Goal: Transaction & Acquisition: Purchase product/service

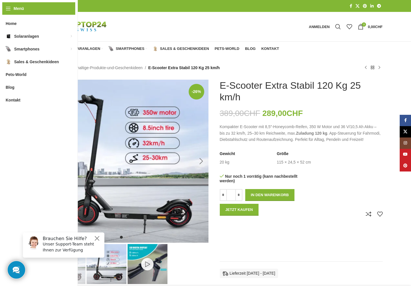
click at [199, 161] on div "Next slide" at bounding box center [202, 161] width 14 height 14
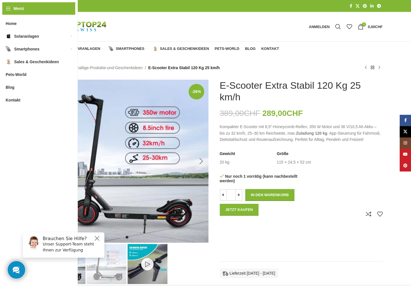
click at [199, 161] on div "Next slide" at bounding box center [202, 161] width 14 height 14
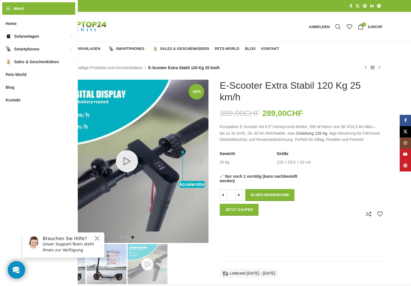
click at [199, 161] on div "Next slide" at bounding box center [202, 161] width 14 height 14
click at [99, 238] on button "Close" at bounding box center [97, 238] width 7 height 7
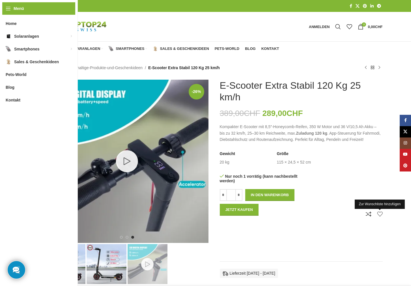
click at [381, 214] on link "Zur Wunschliste hinzufügen" at bounding box center [380, 214] width 6 height 6
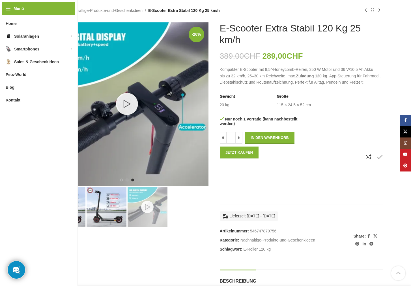
scroll to position [57, 0]
click at [67, 199] on img "1 / 3" at bounding box center [66, 207] width 40 height 40
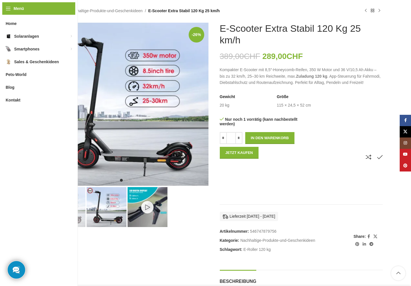
click at [106, 200] on img "2 / 3" at bounding box center [107, 207] width 40 height 40
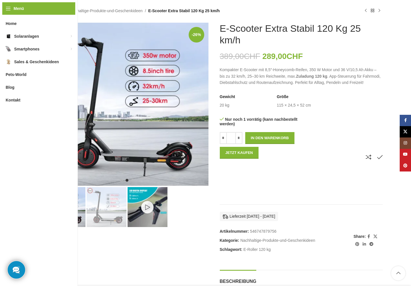
click at [61, 201] on img "1 / 3" at bounding box center [66, 207] width 40 height 40
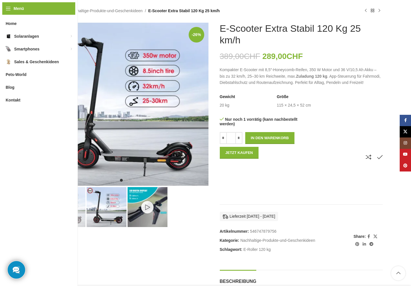
click at [100, 202] on img "2 / 3" at bounding box center [107, 207] width 40 height 40
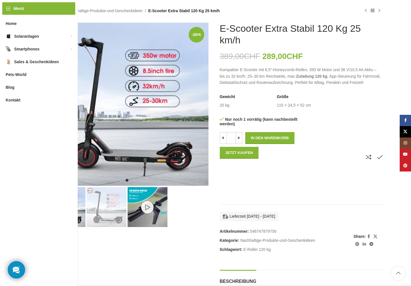
click at [68, 200] on img "1 / 3" at bounding box center [66, 207] width 40 height 40
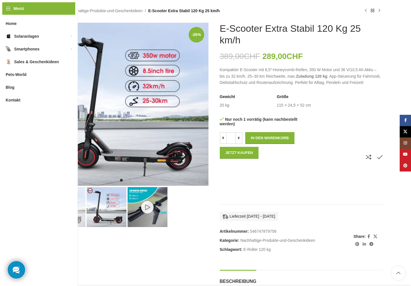
click at [149, 206] on div "3 / 3" at bounding box center [147, 207] width 41 height 40
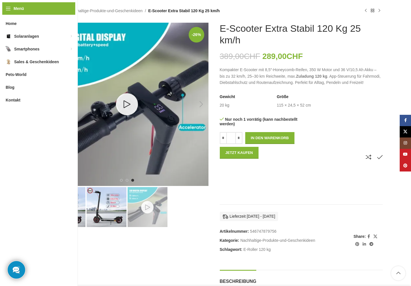
click at [134, 103] on link "3 / 3" at bounding box center [127, 104] width 22 height 22
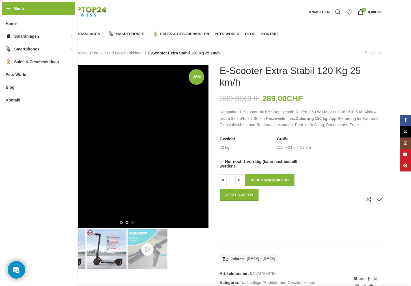
scroll to position [0, 0]
